Goal: Use online tool/utility: Utilize a website feature to perform a specific function

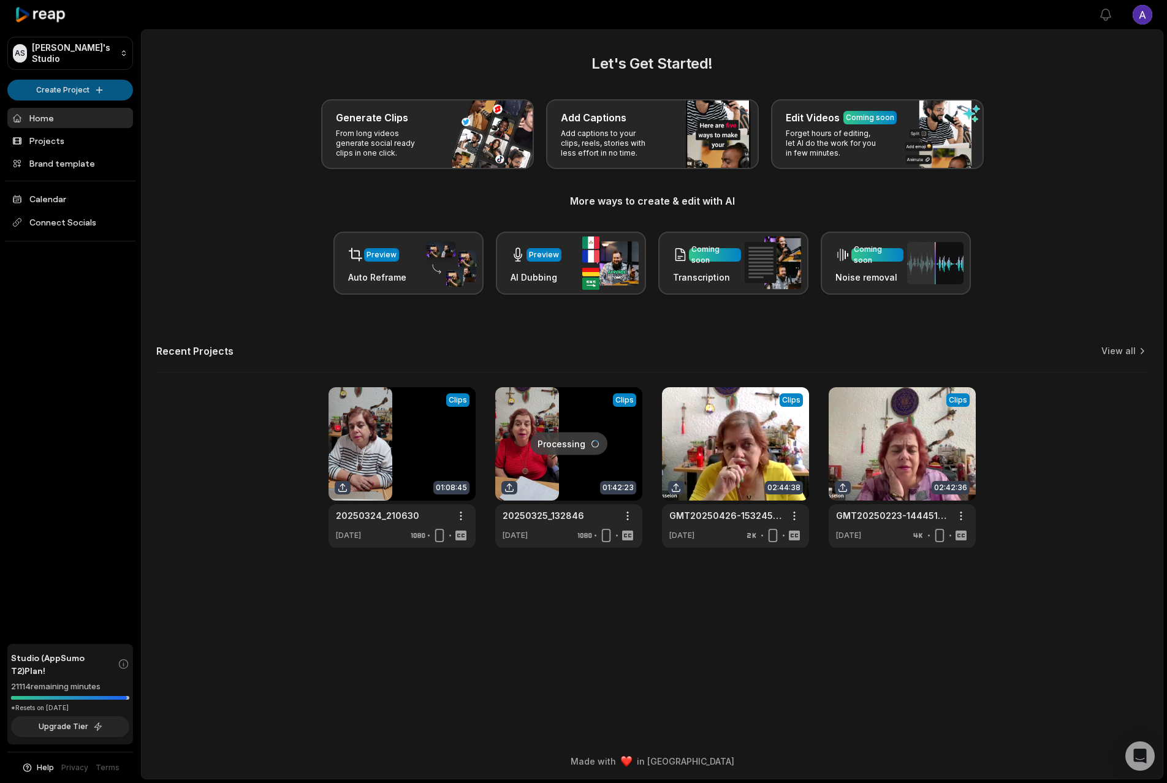
click at [69, 88] on html "AS Alejandro's Studio Create Project Home Projects Brand template Calendar Conn…" at bounding box center [583, 391] width 1167 height 783
click at [78, 113] on link "Create Clips" at bounding box center [70, 115] width 120 height 20
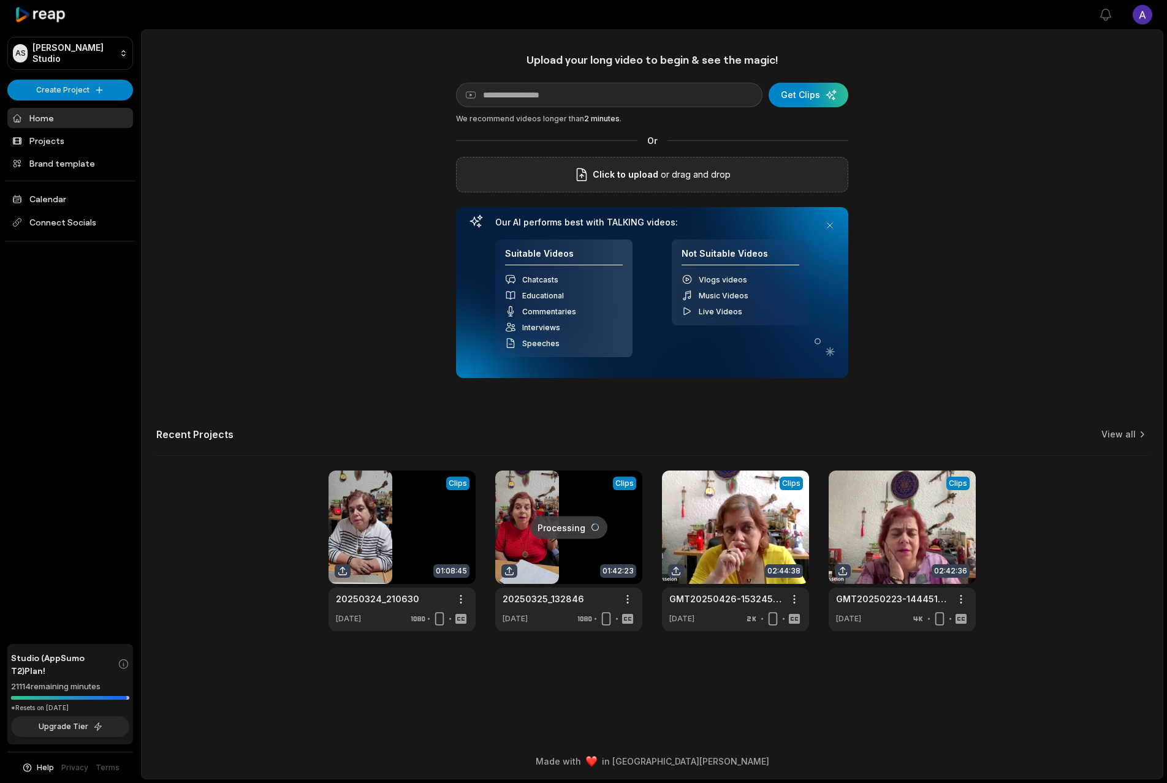
click at [656, 178] on span "Click to upload" at bounding box center [626, 174] width 66 height 15
click at [0, 0] on input "Click to upload" at bounding box center [0, 0] width 0 height 0
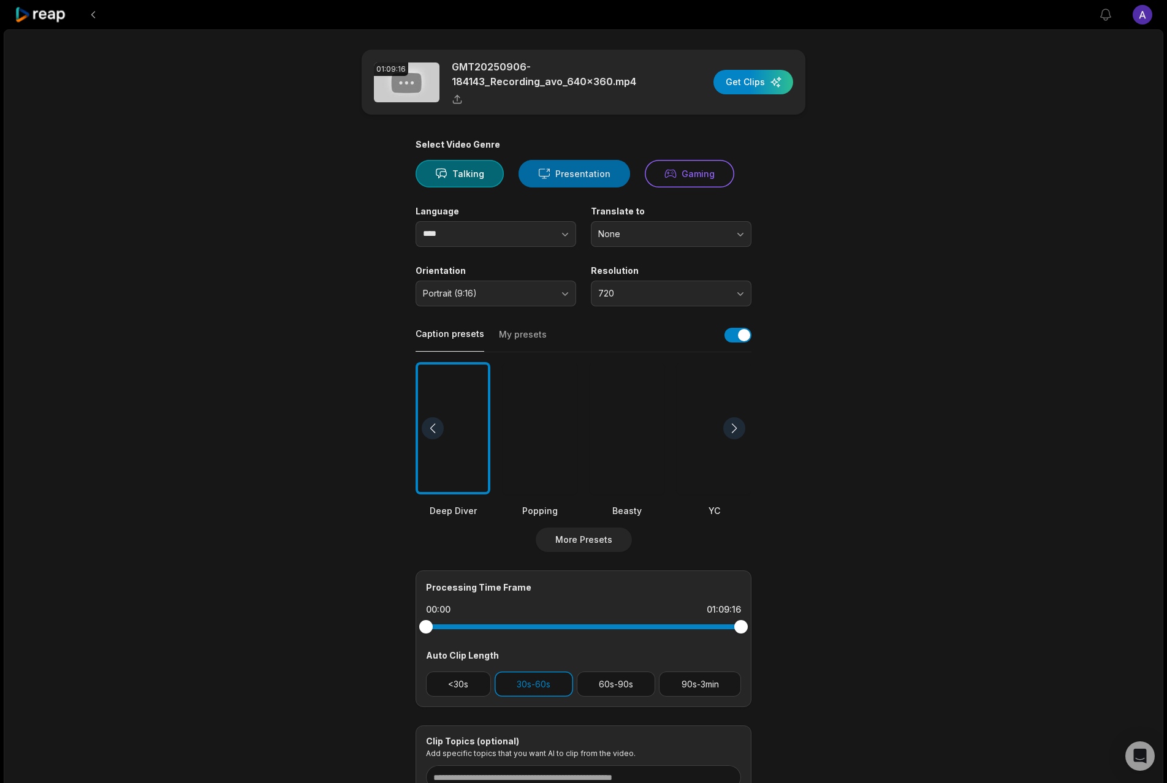
click at [542, 180] on icon at bounding box center [544, 173] width 12 height 13
click at [482, 178] on button "Talking" at bounding box center [460, 174] width 88 height 28
click at [543, 230] on button "button" at bounding box center [541, 234] width 70 height 26
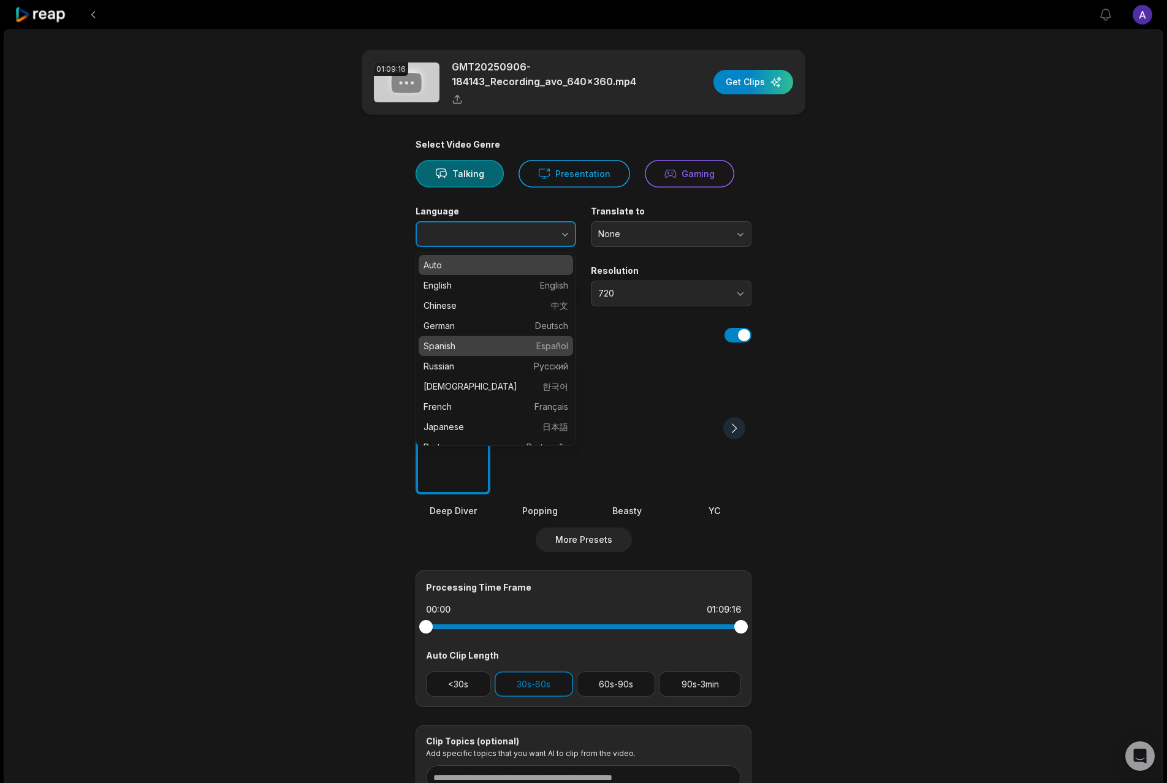
type input "*******"
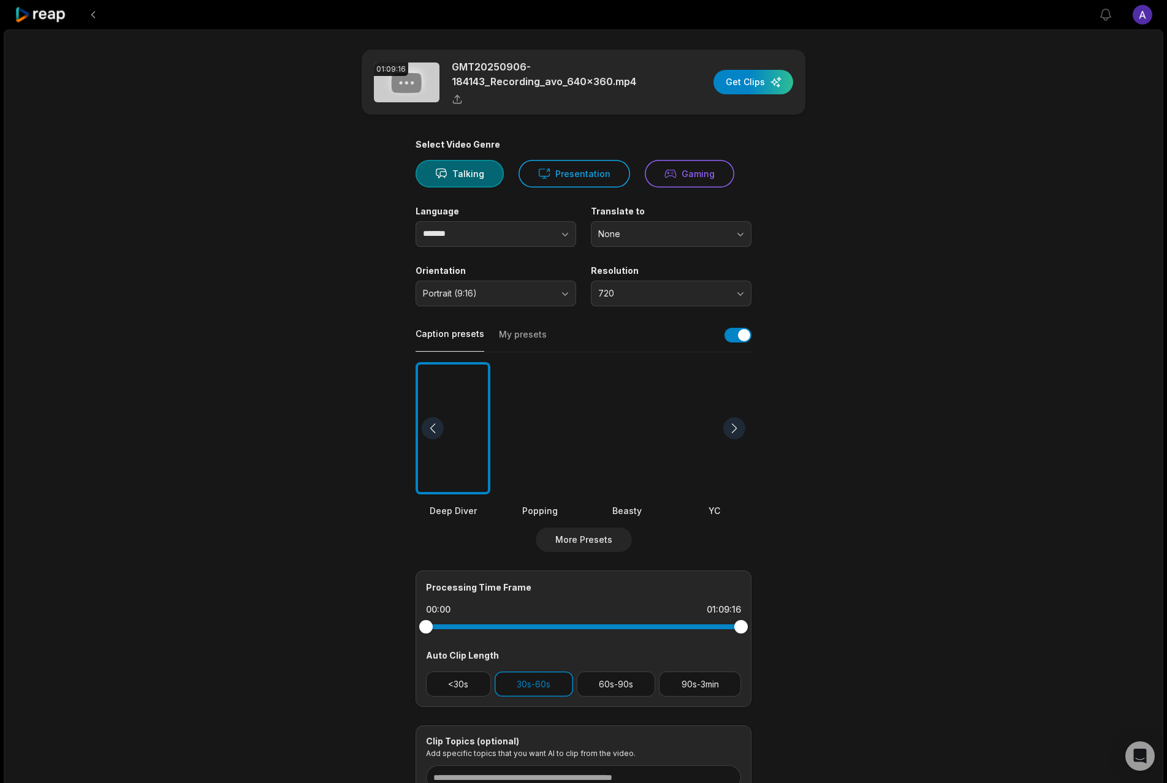
click at [653, 218] on div "Translate to None" at bounding box center [671, 226] width 161 height 41
click at [655, 234] on span "None" at bounding box center [662, 234] width 129 height 11
click at [647, 216] on div "Translate to None None English" at bounding box center [671, 226] width 161 height 41
click at [511, 297] on span "Portrait (9:16)" at bounding box center [487, 293] width 129 height 11
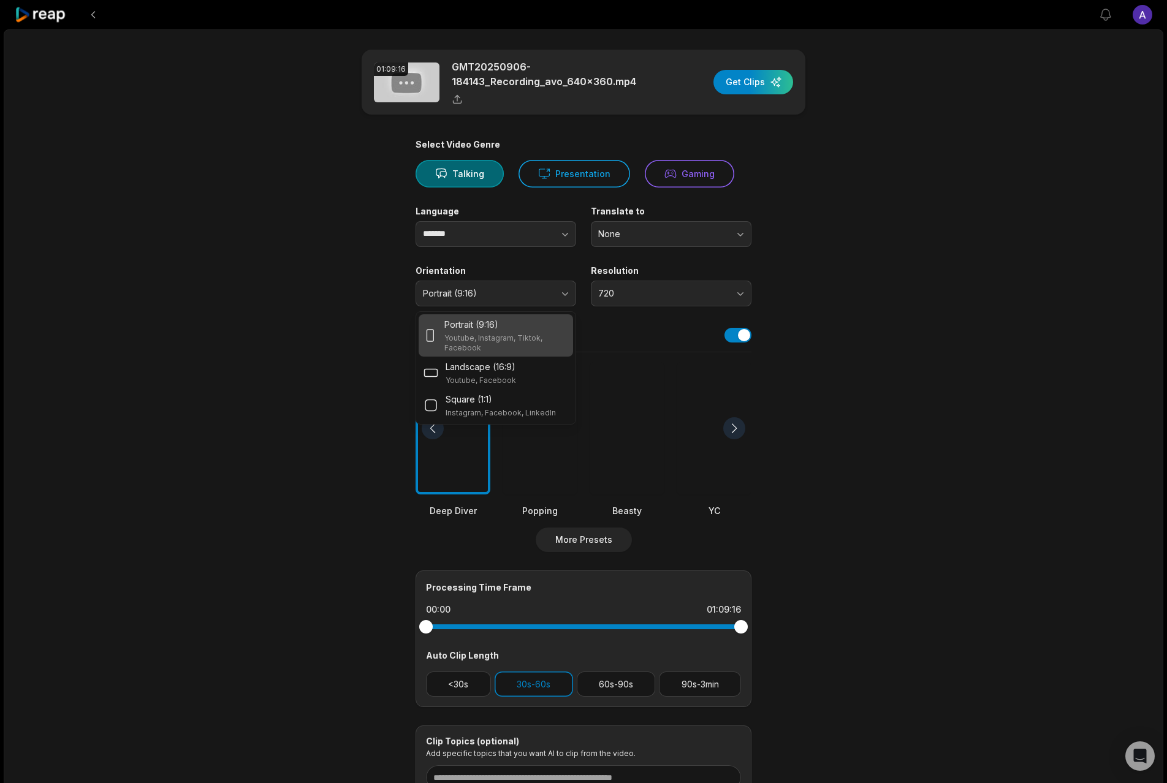
click at [506, 323] on div "Portrait (9:16)" at bounding box center [506, 324] width 124 height 13
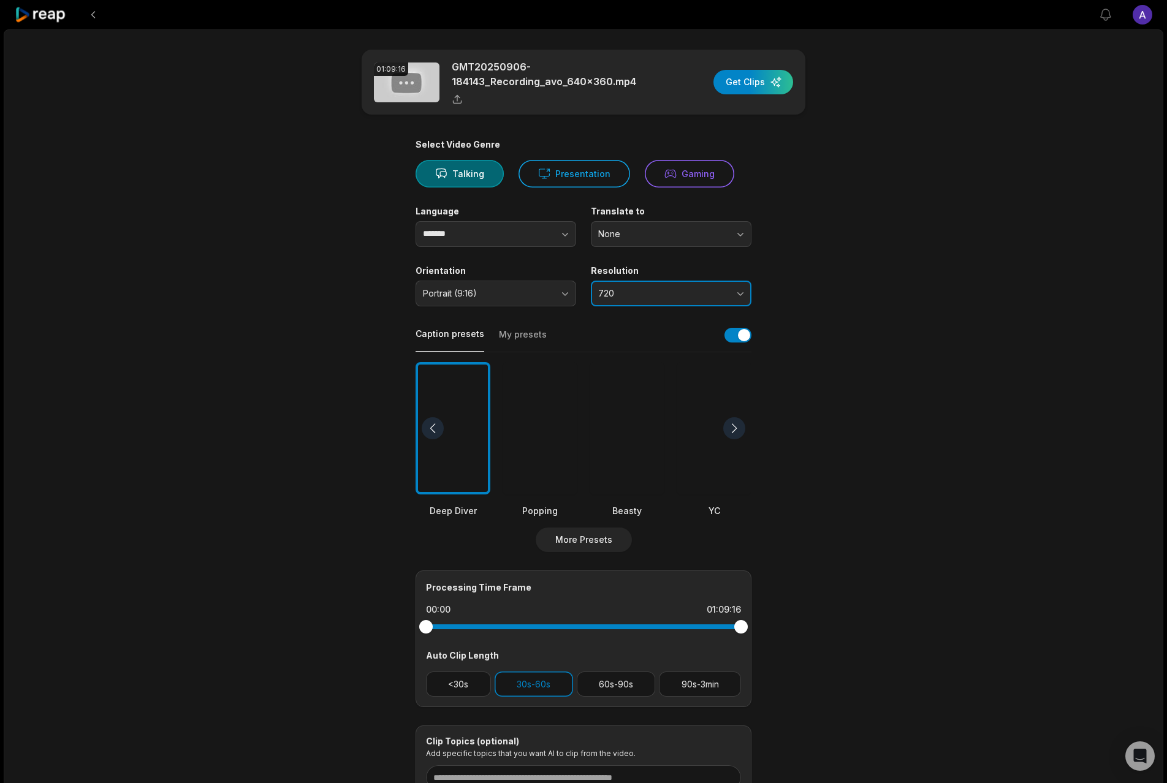
click at [633, 295] on span "720" at bounding box center [662, 293] width 129 height 11
click at [647, 321] on p "720" at bounding box center [671, 324] width 145 height 13
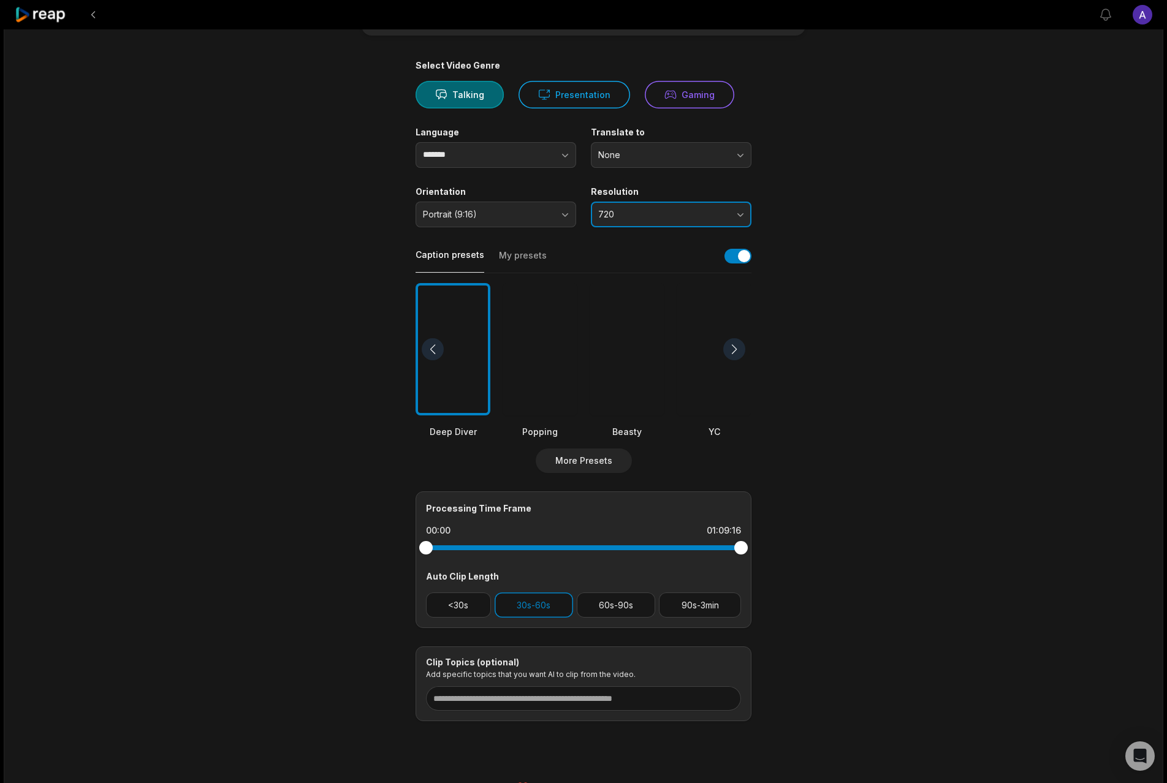
scroll to position [105, 0]
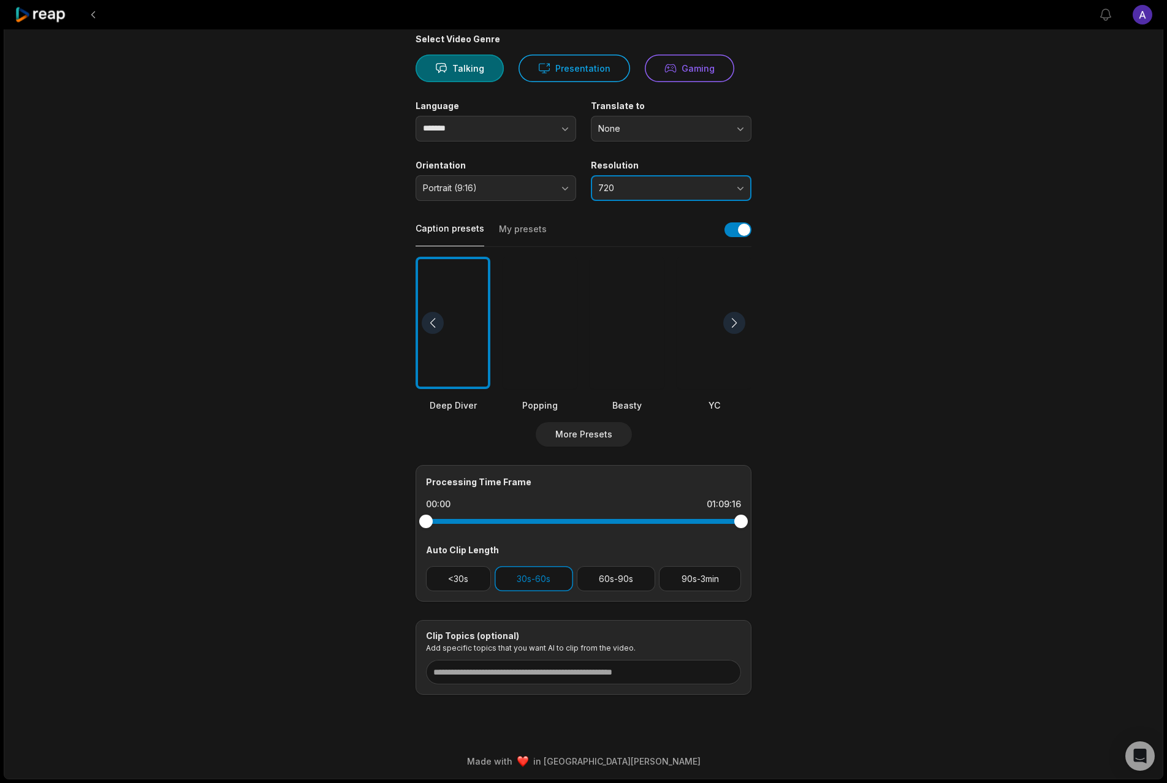
click at [683, 192] on span "720" at bounding box center [662, 188] width 129 height 11
click at [683, 189] on span "720" at bounding box center [662, 188] width 129 height 11
click at [524, 233] on button "My presets" at bounding box center [523, 234] width 48 height 23
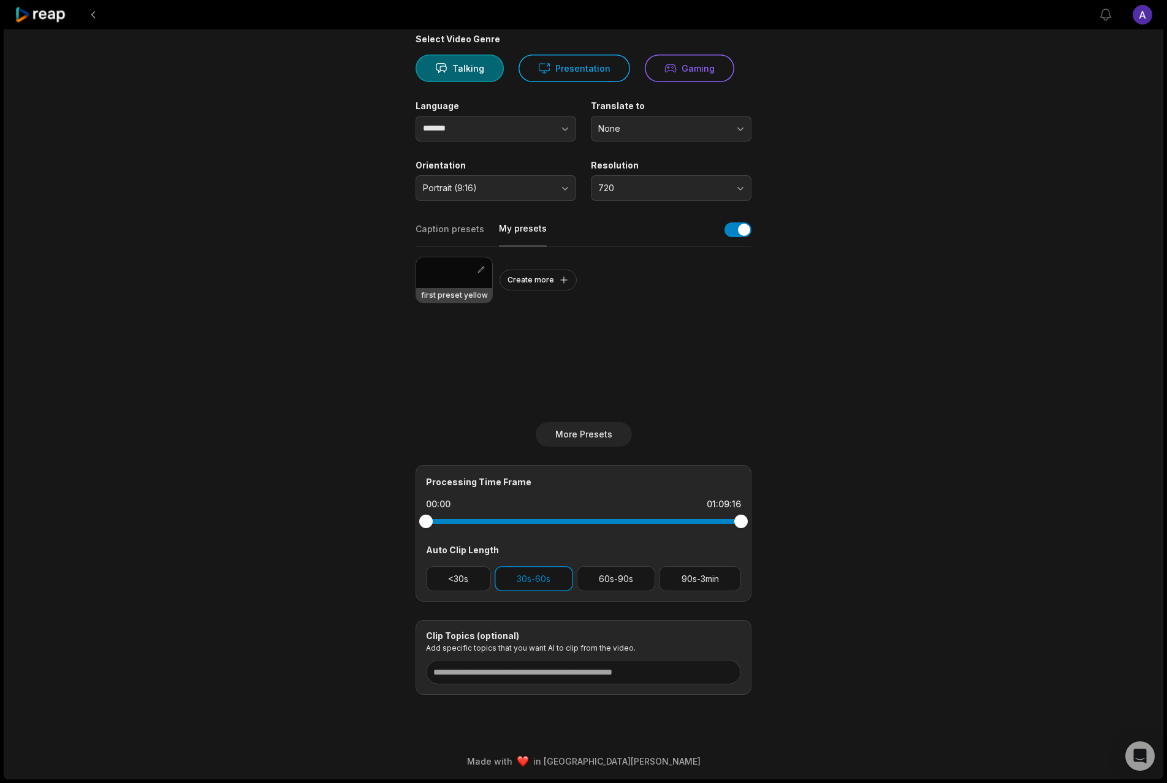
click at [455, 228] on button "Caption presets" at bounding box center [450, 234] width 69 height 23
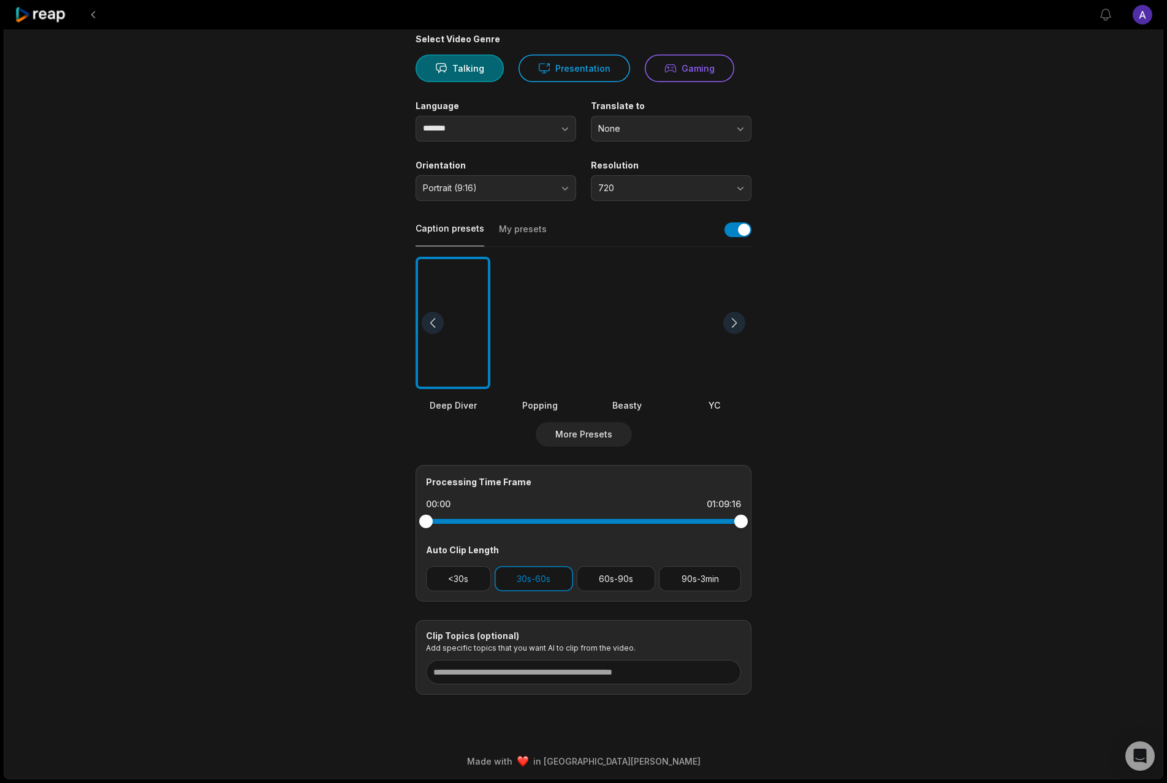
click at [542, 318] on div at bounding box center [540, 323] width 75 height 133
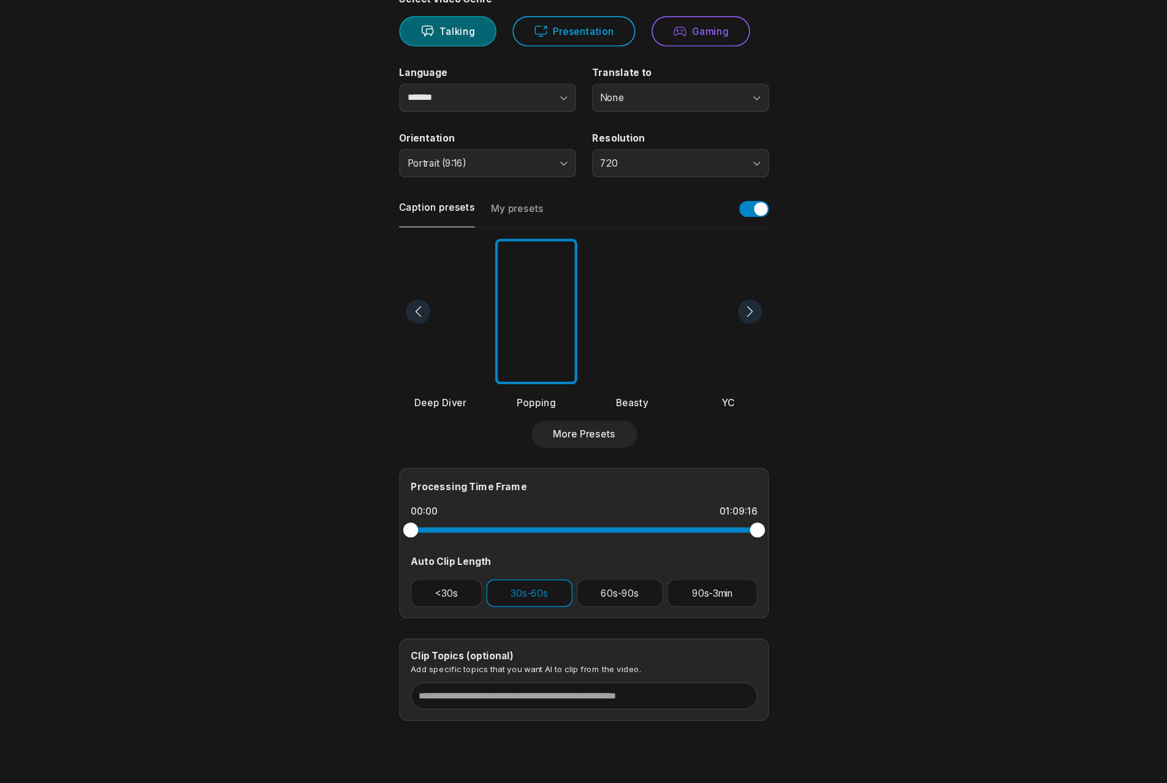
scroll to position [103, 0]
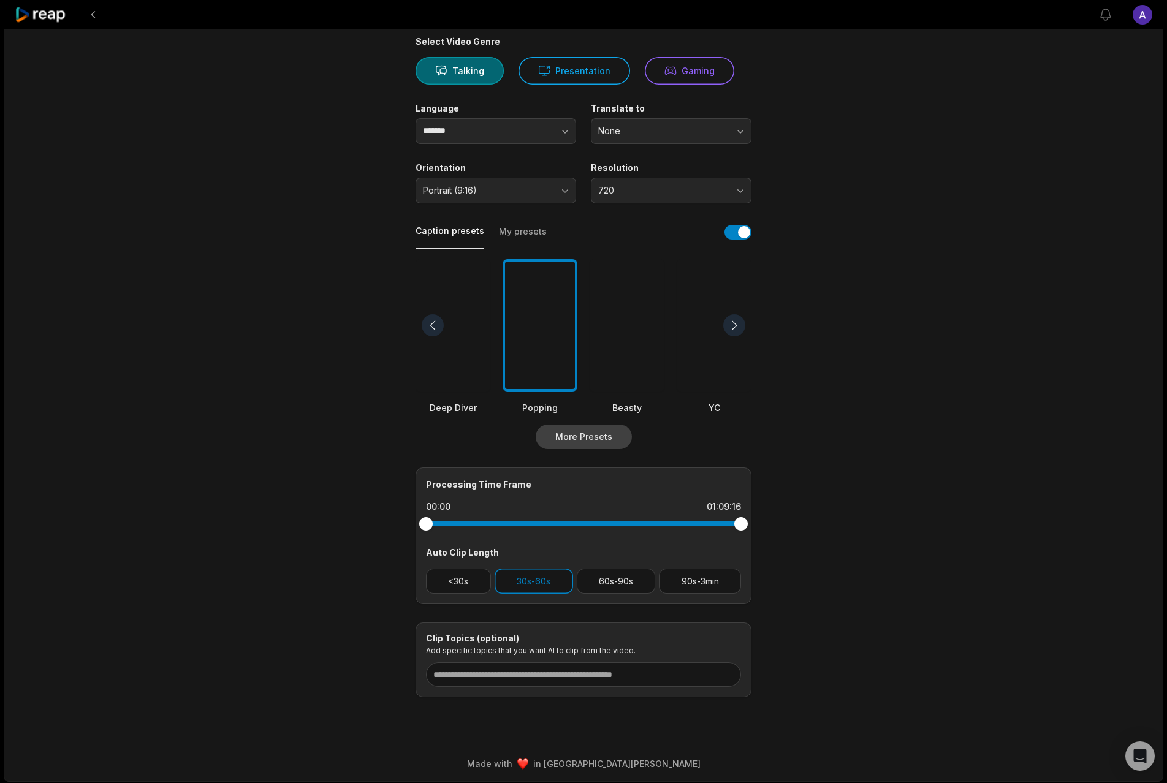
click at [596, 441] on button "More Presets" at bounding box center [584, 437] width 96 height 25
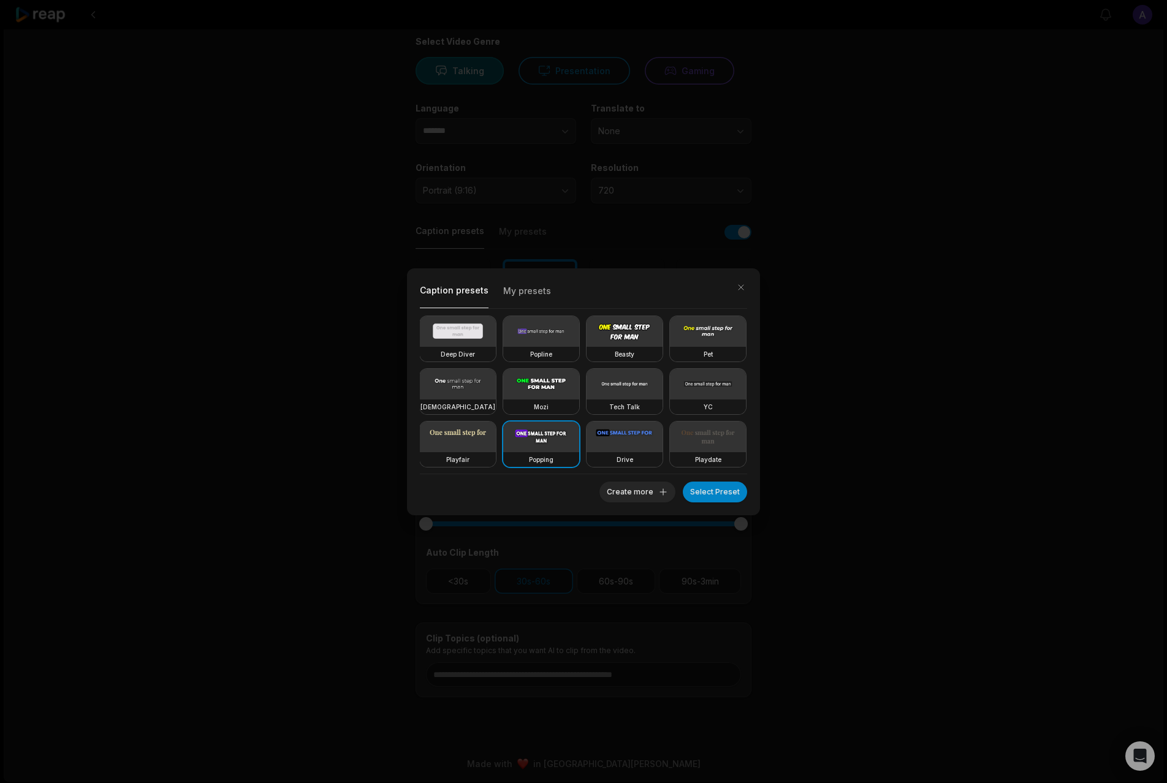
click at [814, 490] on div "Caption presets My presets Deep Diver Popline Beasty Pet Zen Mozi Tech Talk YC …" at bounding box center [583, 391] width 1167 height 783
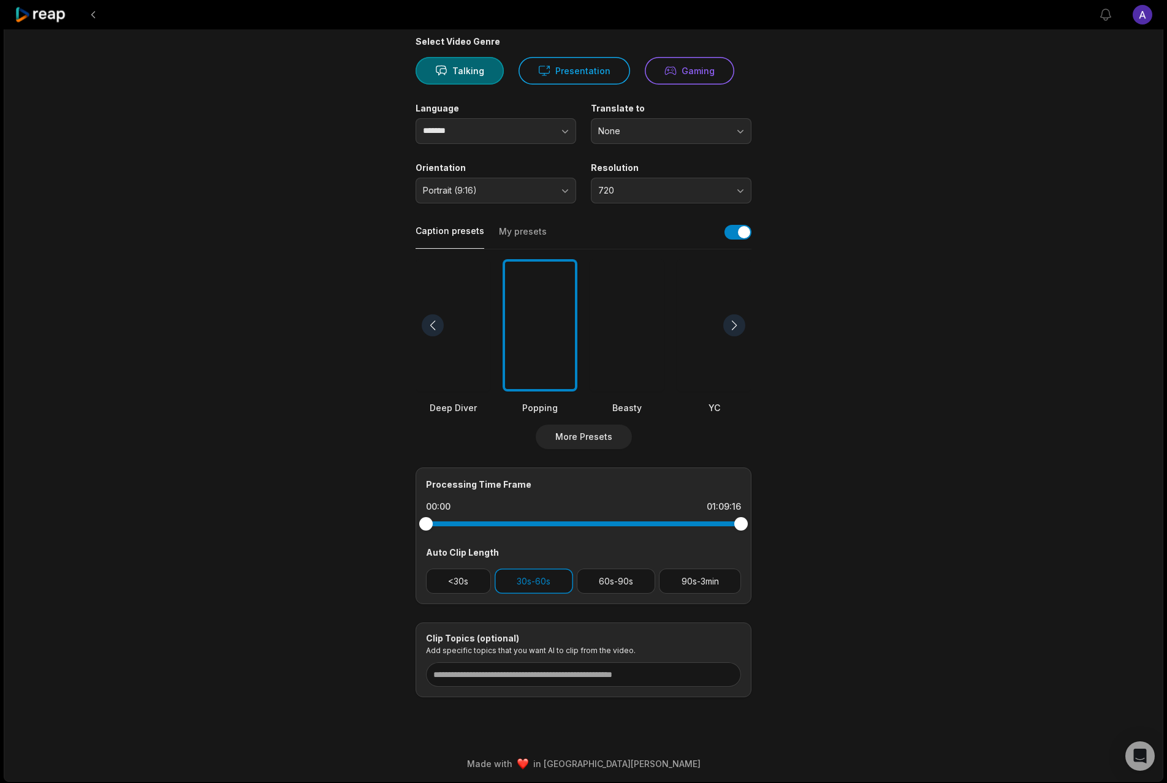
scroll to position [105, 0]
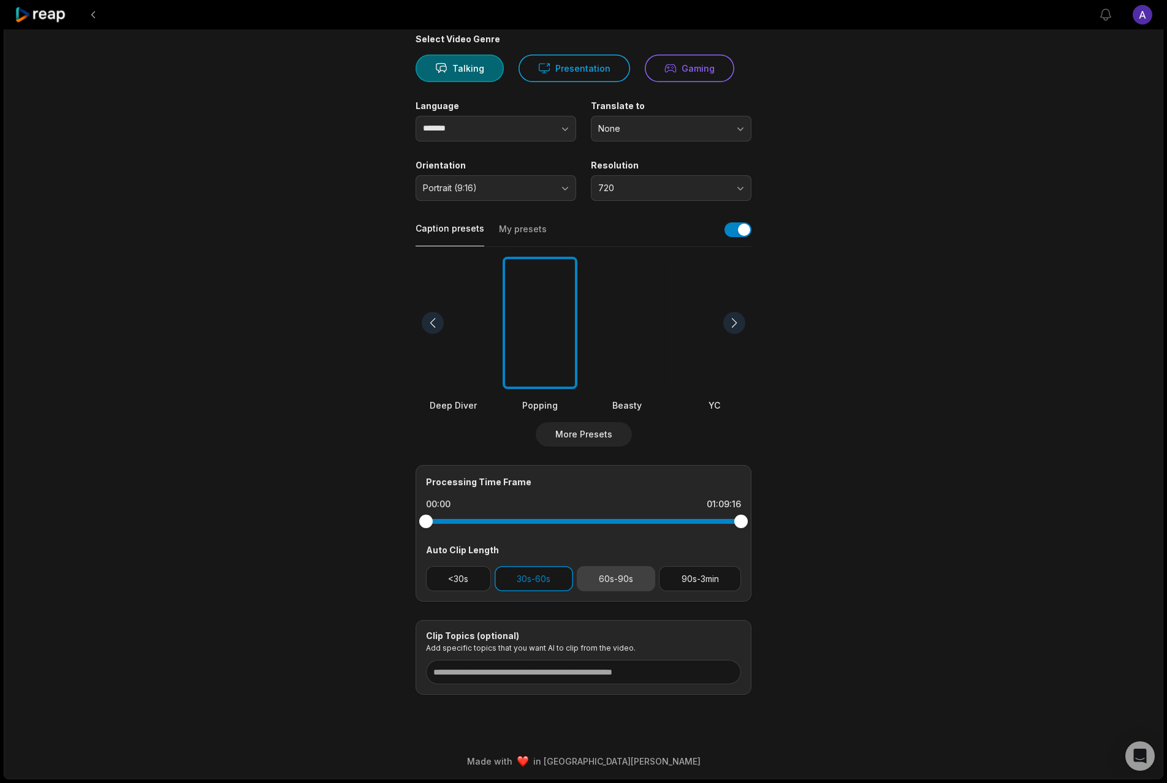
click at [634, 584] on button "60s-90s" at bounding box center [616, 578] width 79 height 25
click at [665, 582] on button "90s-3min" at bounding box center [700, 578] width 82 height 25
click at [496, 579] on button "30s-60s" at bounding box center [534, 578] width 78 height 25
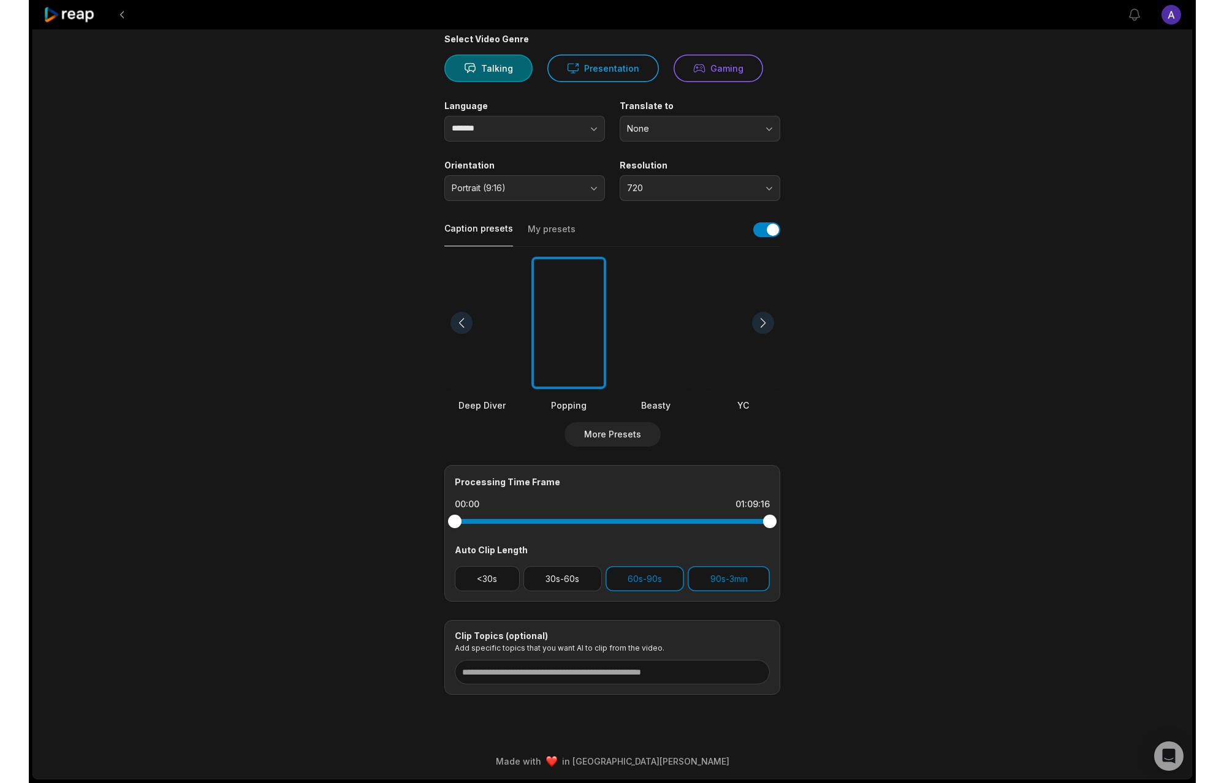
scroll to position [0, 0]
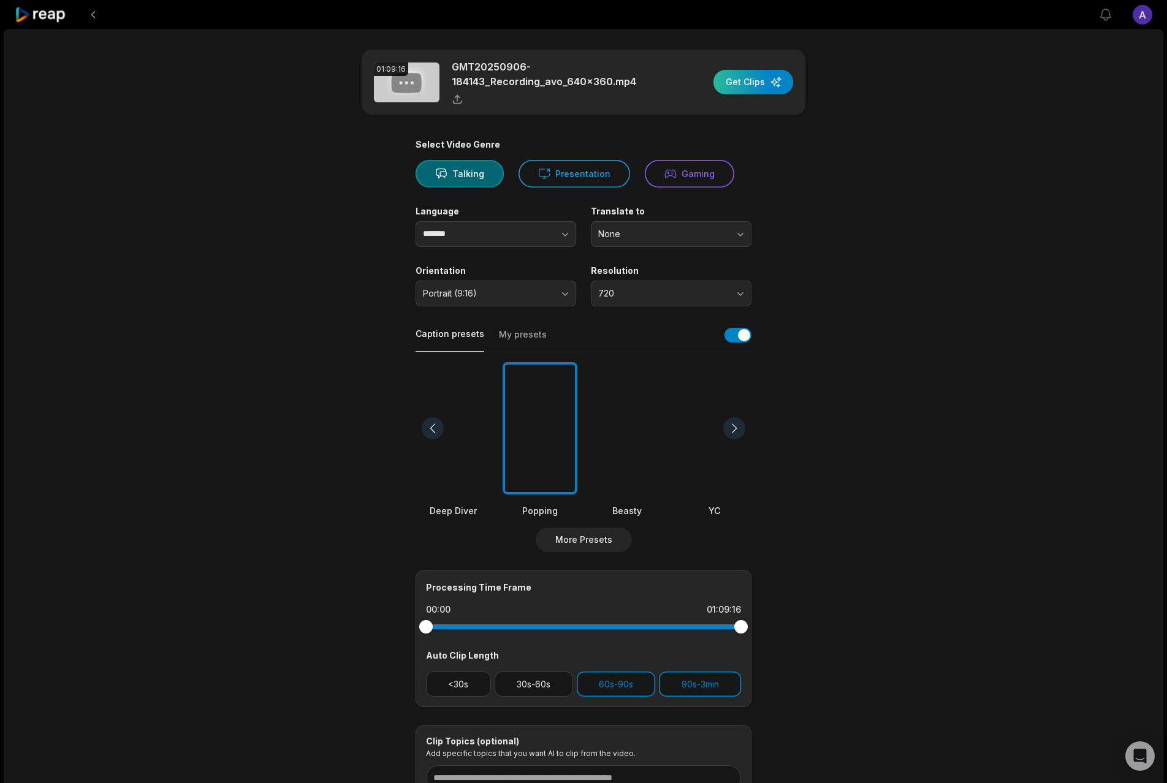
click at [749, 85] on div "button" at bounding box center [753, 82] width 80 height 25
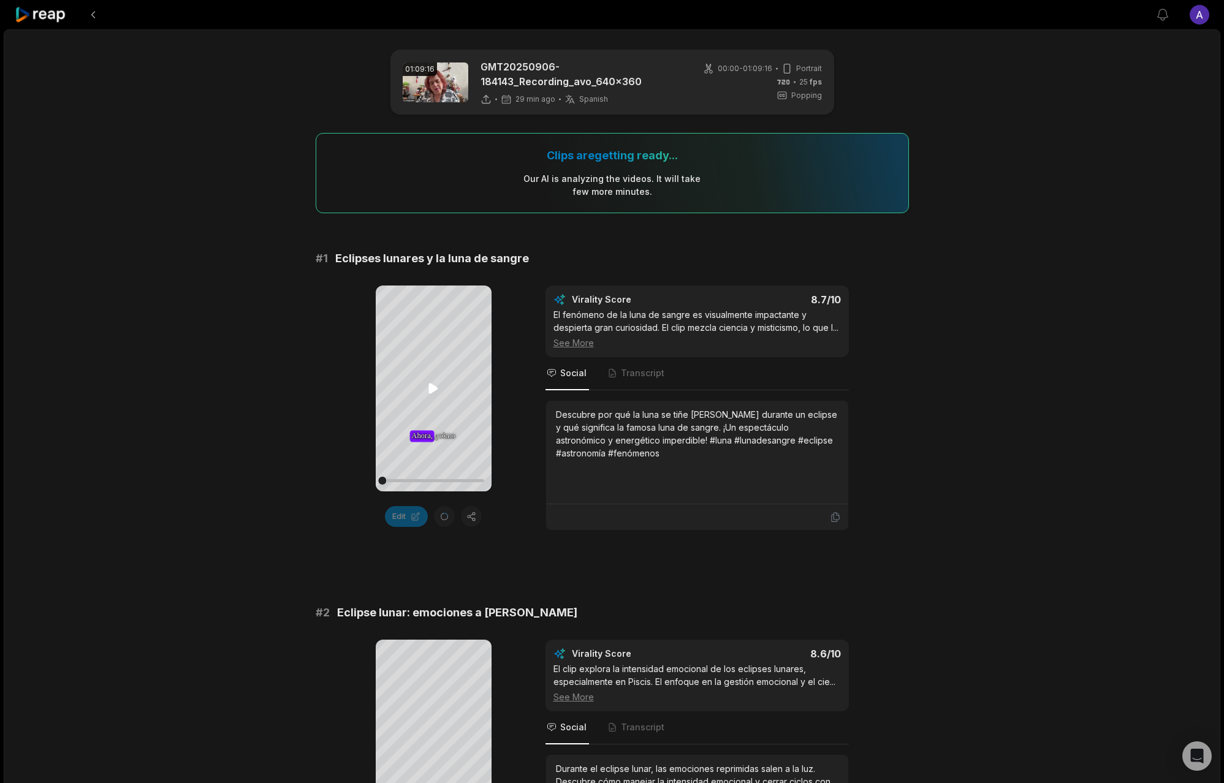
click at [430, 384] on icon at bounding box center [433, 389] width 9 height 10
click at [405, 480] on div at bounding box center [433, 480] width 102 height 3
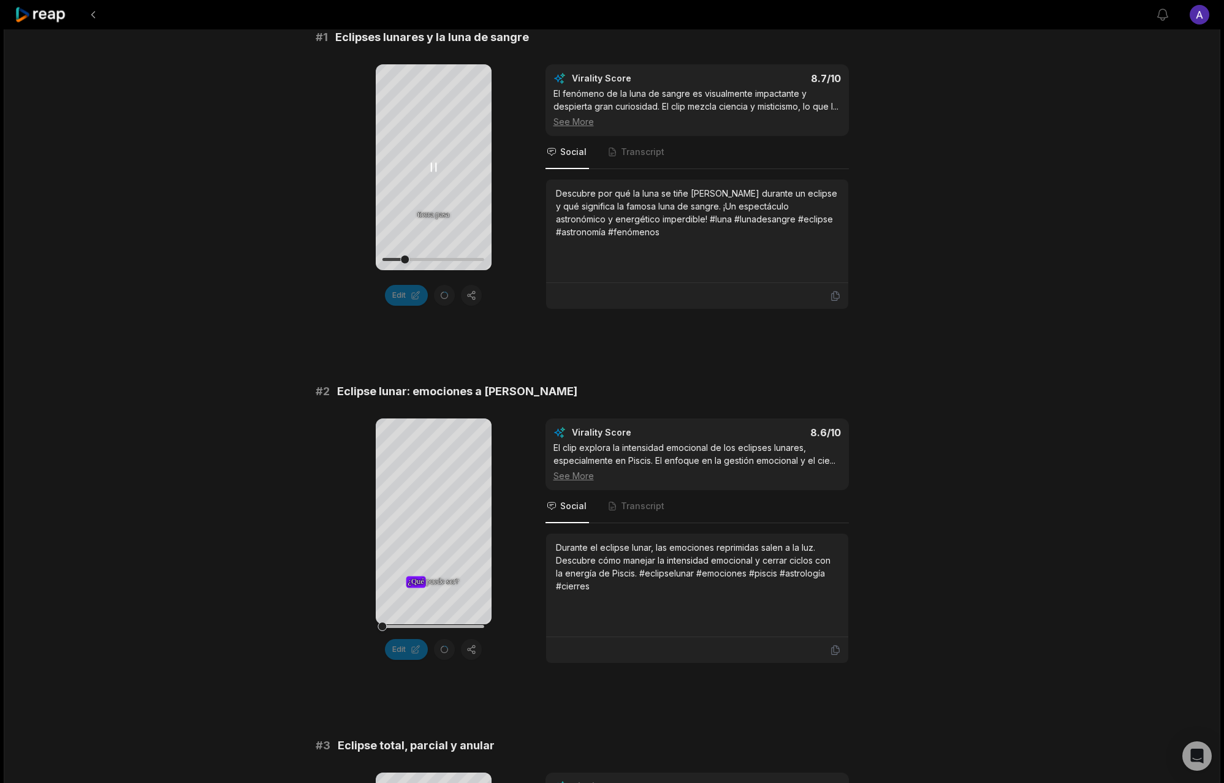
scroll to position [226, 0]
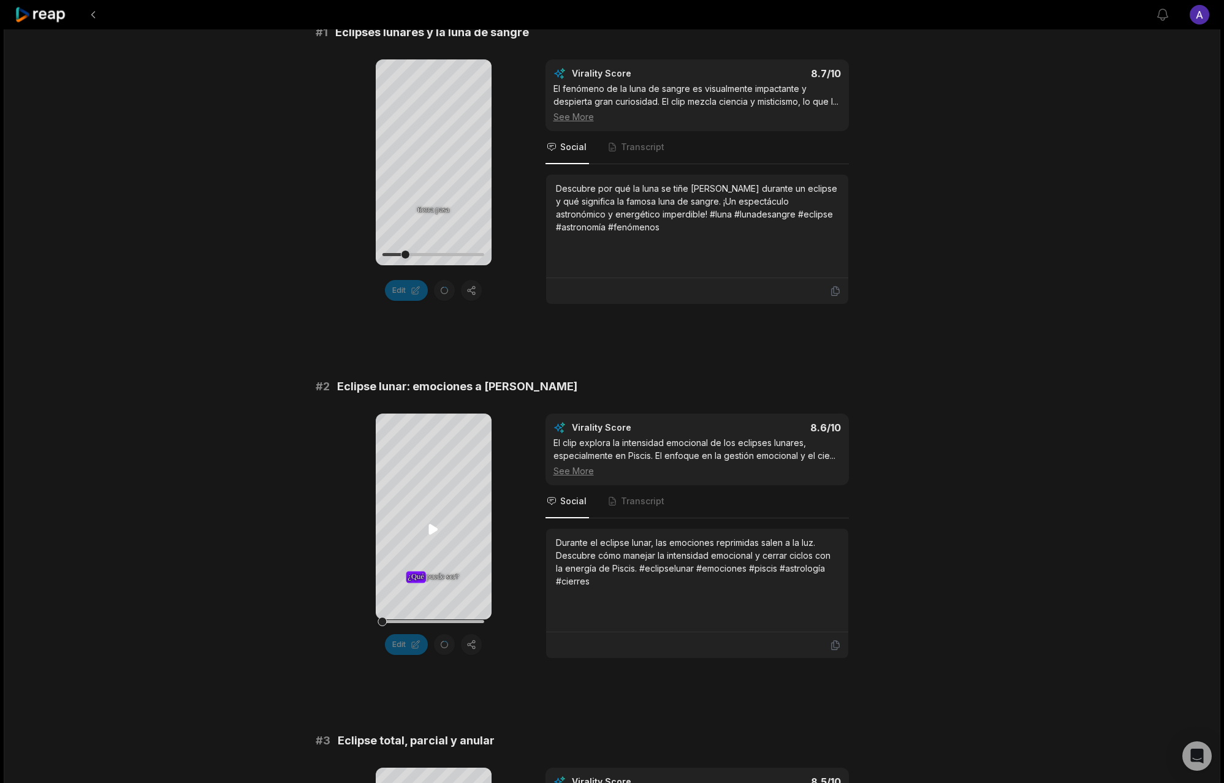
click at [430, 528] on icon at bounding box center [433, 530] width 9 height 10
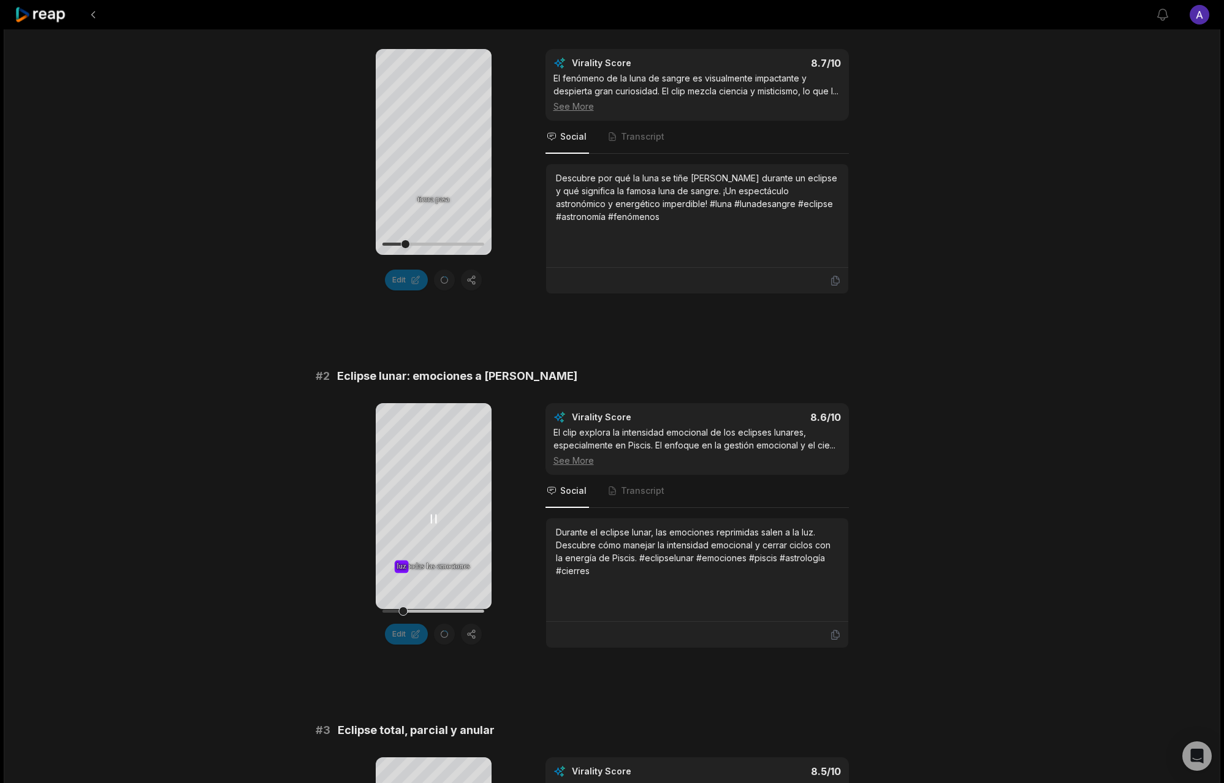
scroll to position [238, 0]
click at [433, 514] on icon at bounding box center [433, 518] width 15 height 15
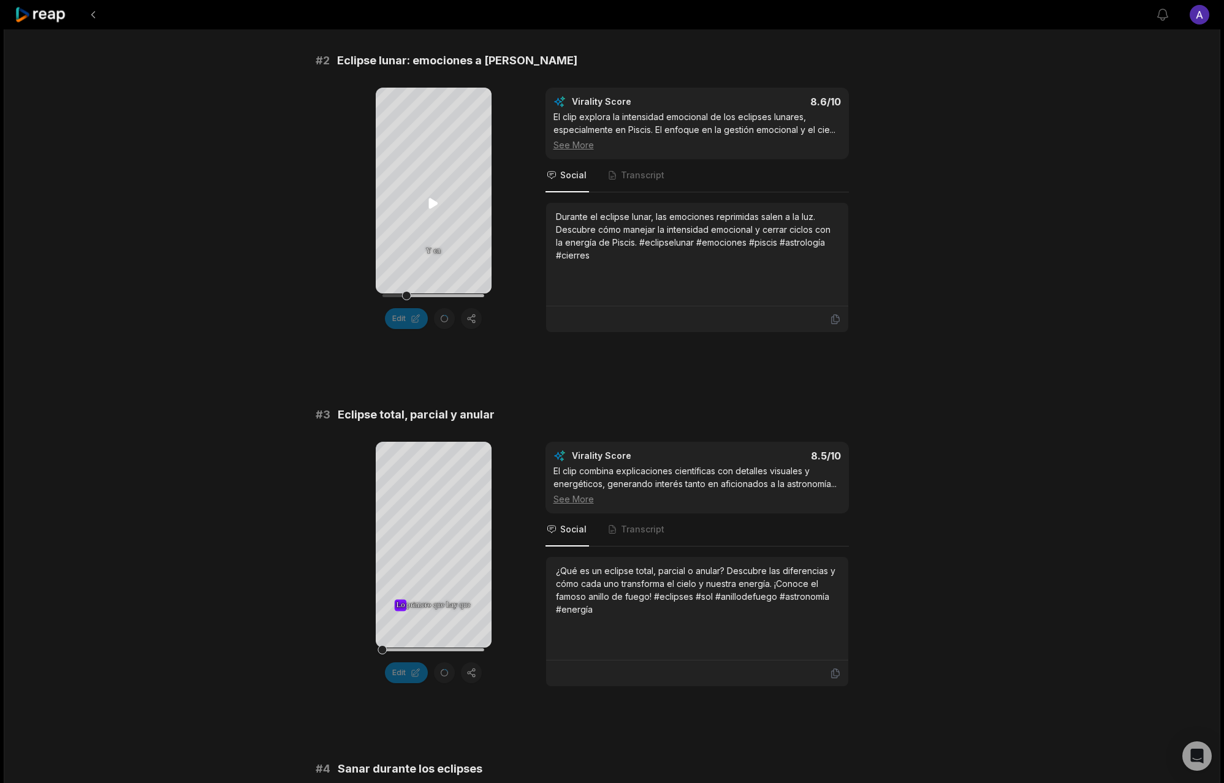
scroll to position [596, 0]
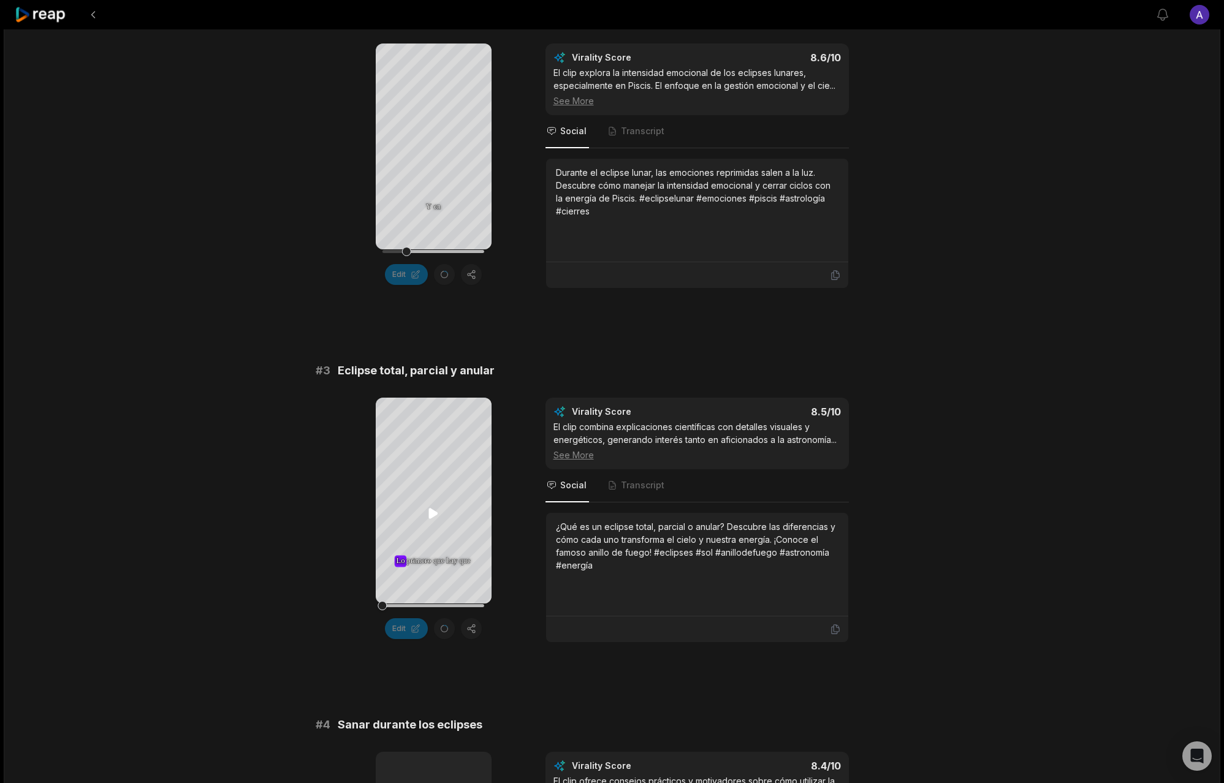
click at [434, 511] on icon at bounding box center [433, 514] width 9 height 10
click at [434, 511] on icon at bounding box center [433, 513] width 15 height 15
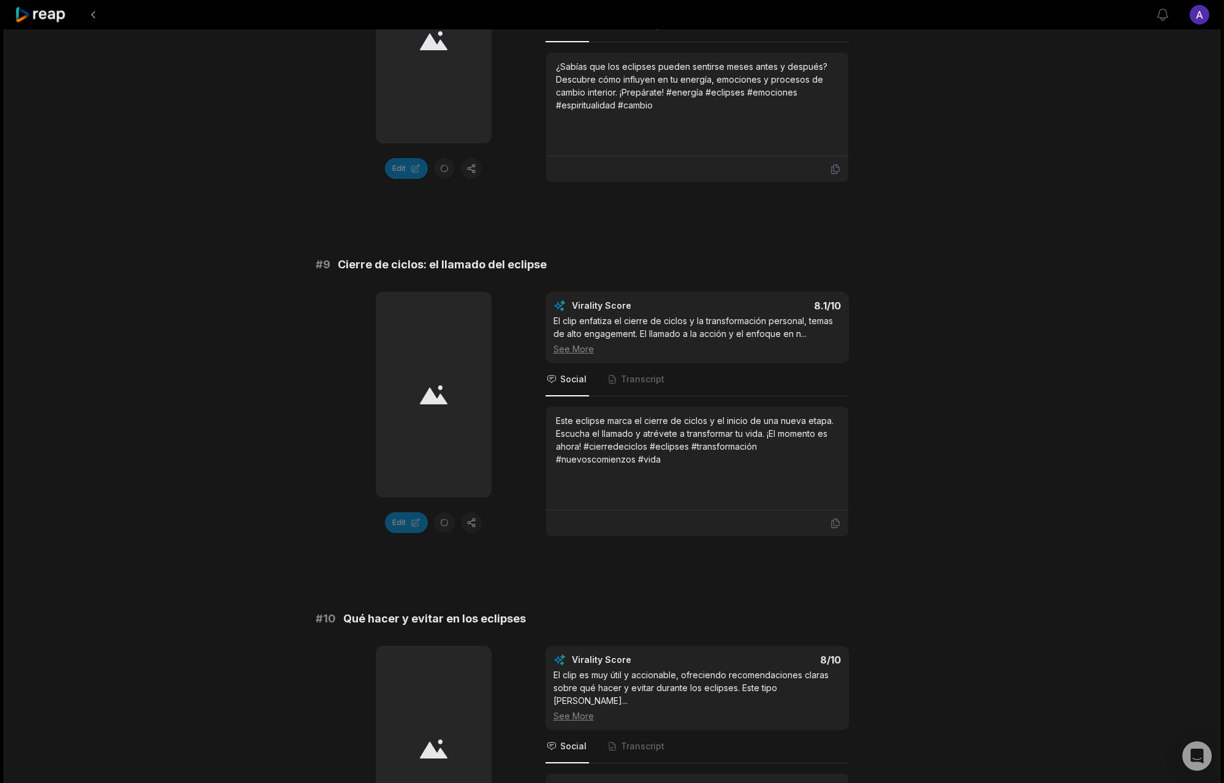
scroll to position [3071, 0]
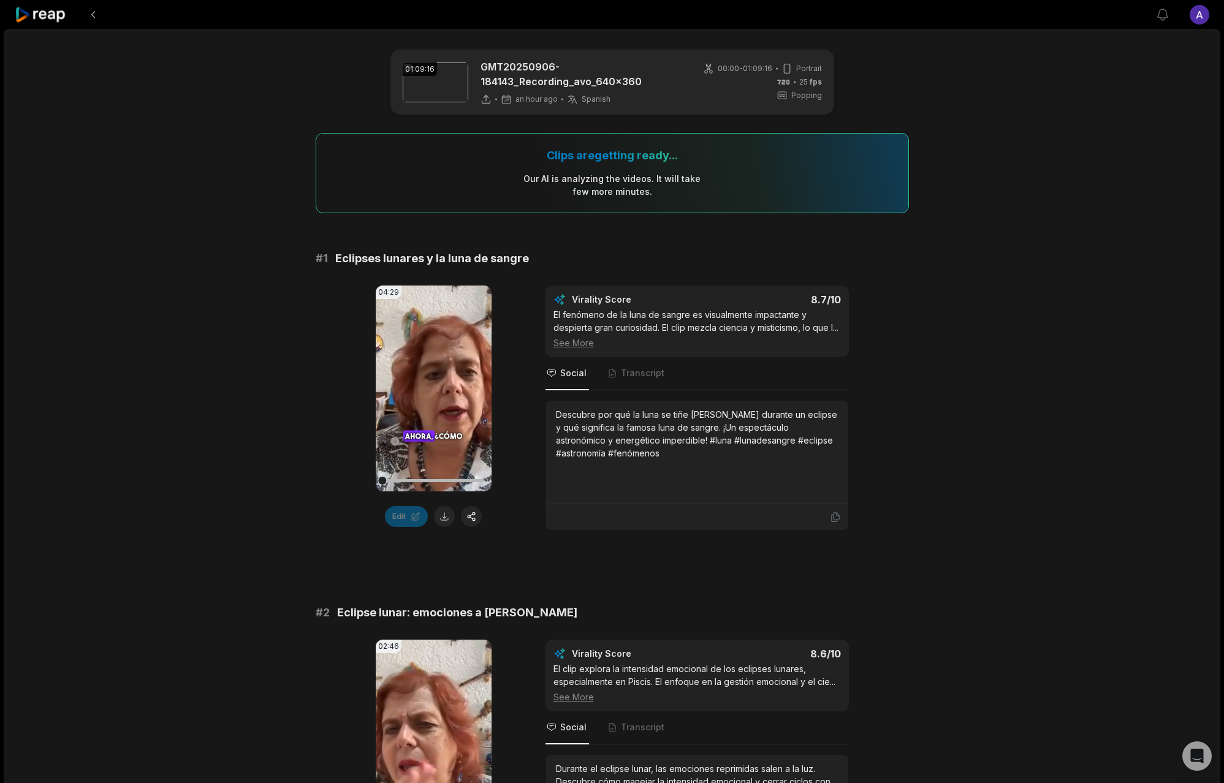
scroll to position [3071, 0]
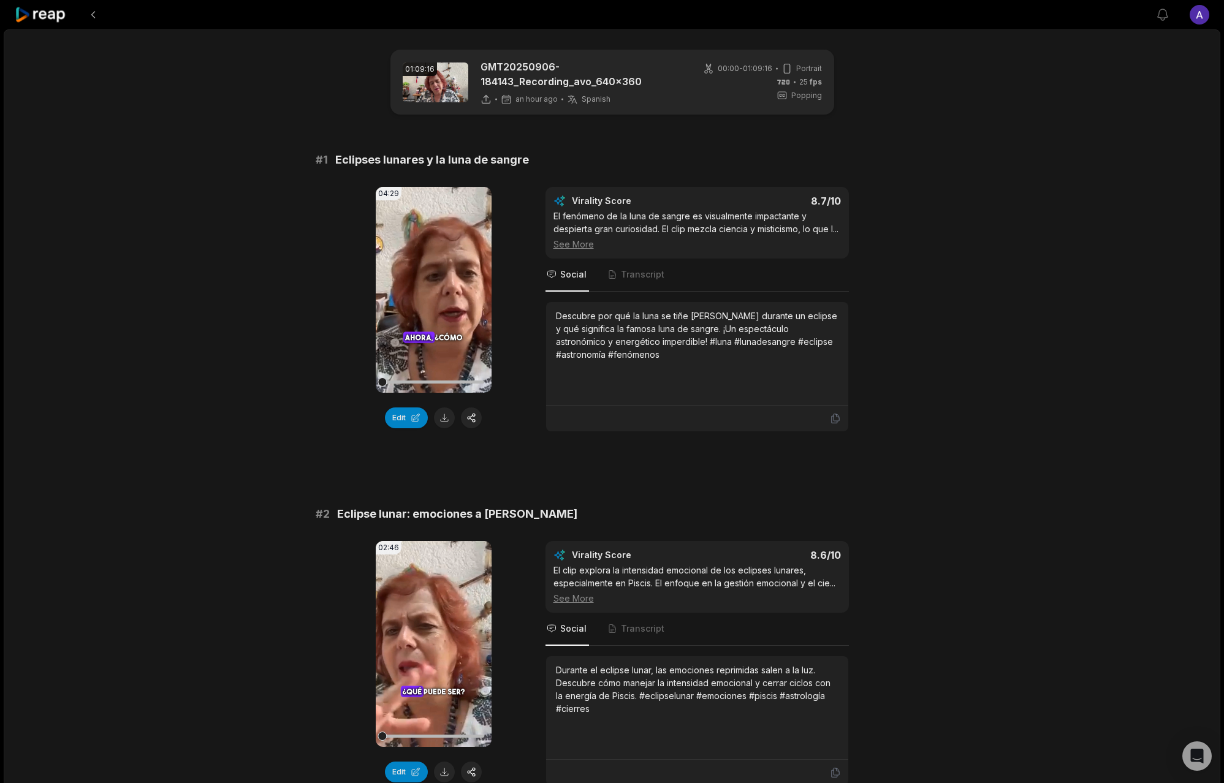
scroll to position [2972, 0]
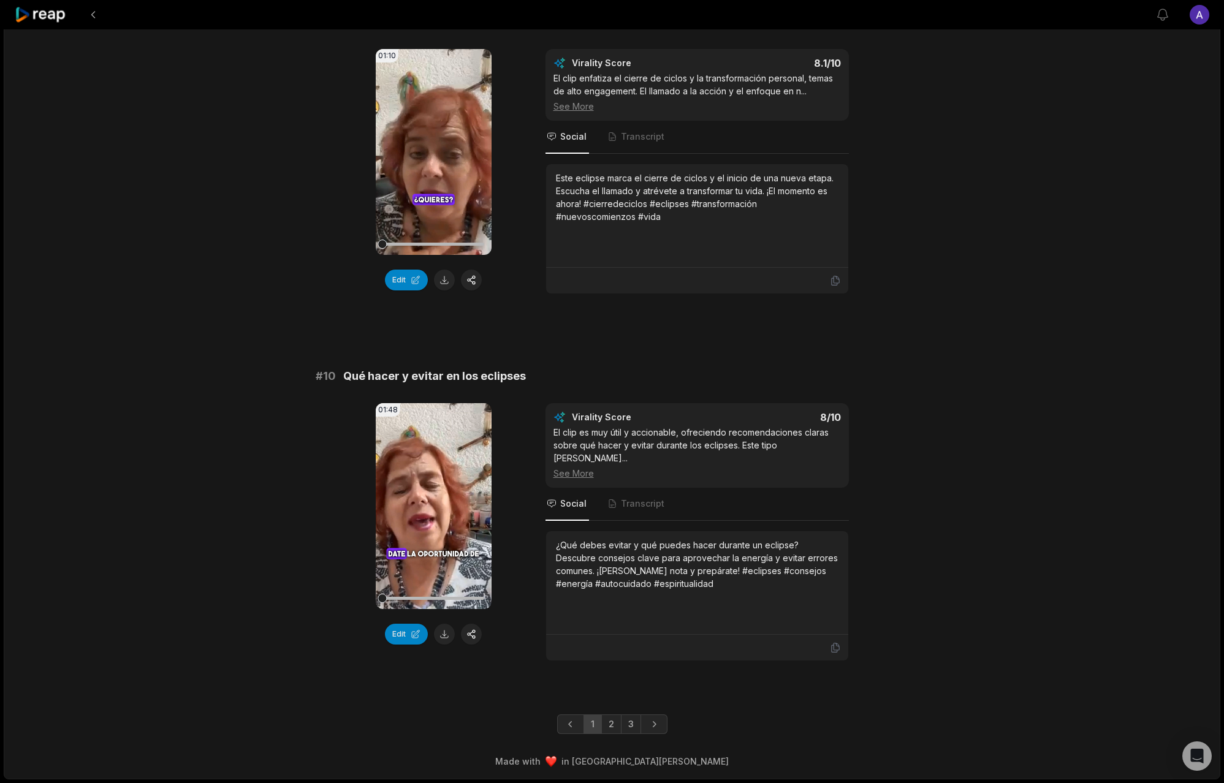
scroll to position [2972, 0]
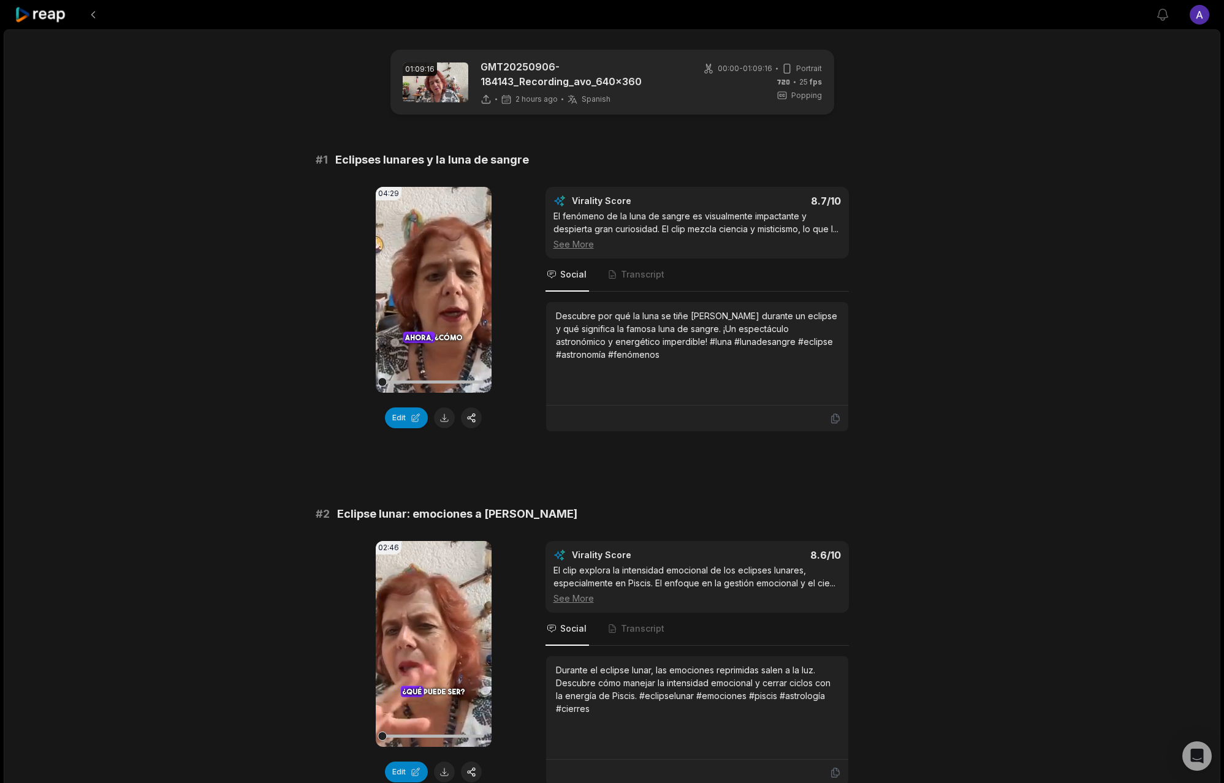
scroll to position [2972, 0]
